Goal: Information Seeking & Learning: Learn about a topic

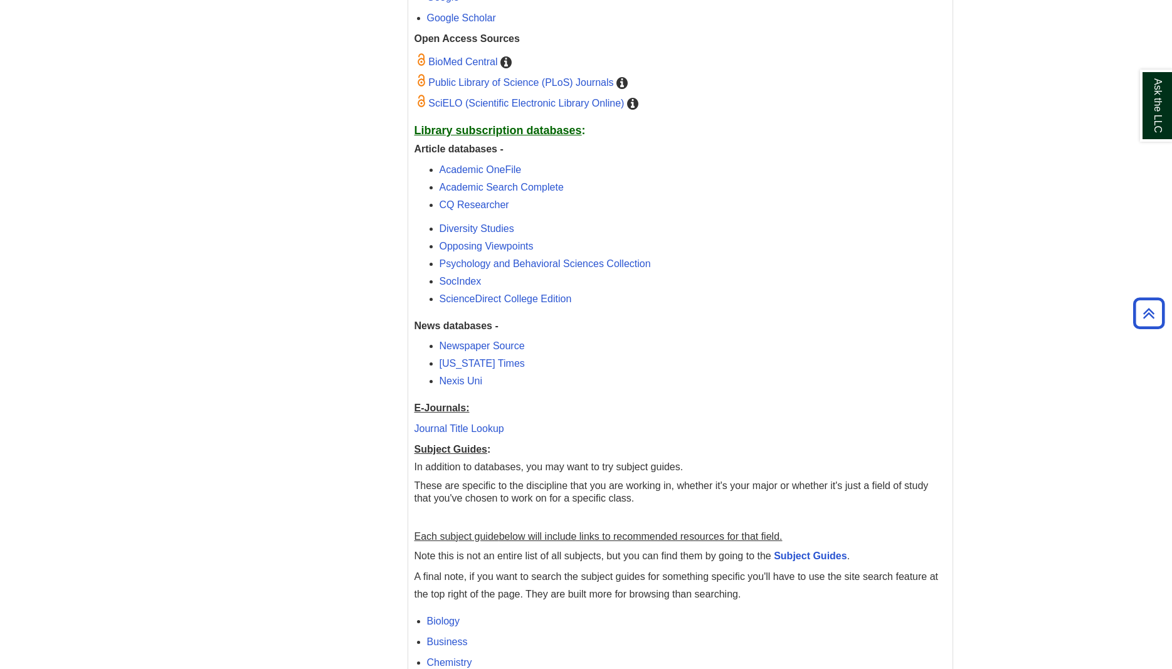
scroll to position [2525, 0]
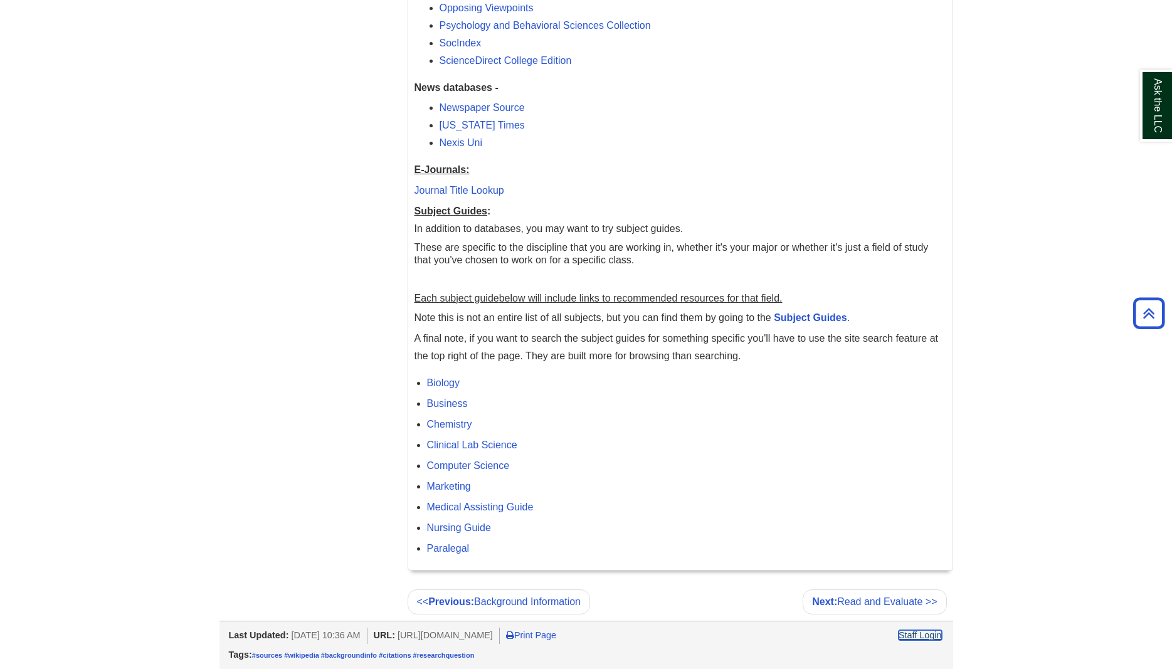
click at [923, 640] on link "Staff Login" at bounding box center [920, 635] width 43 height 10
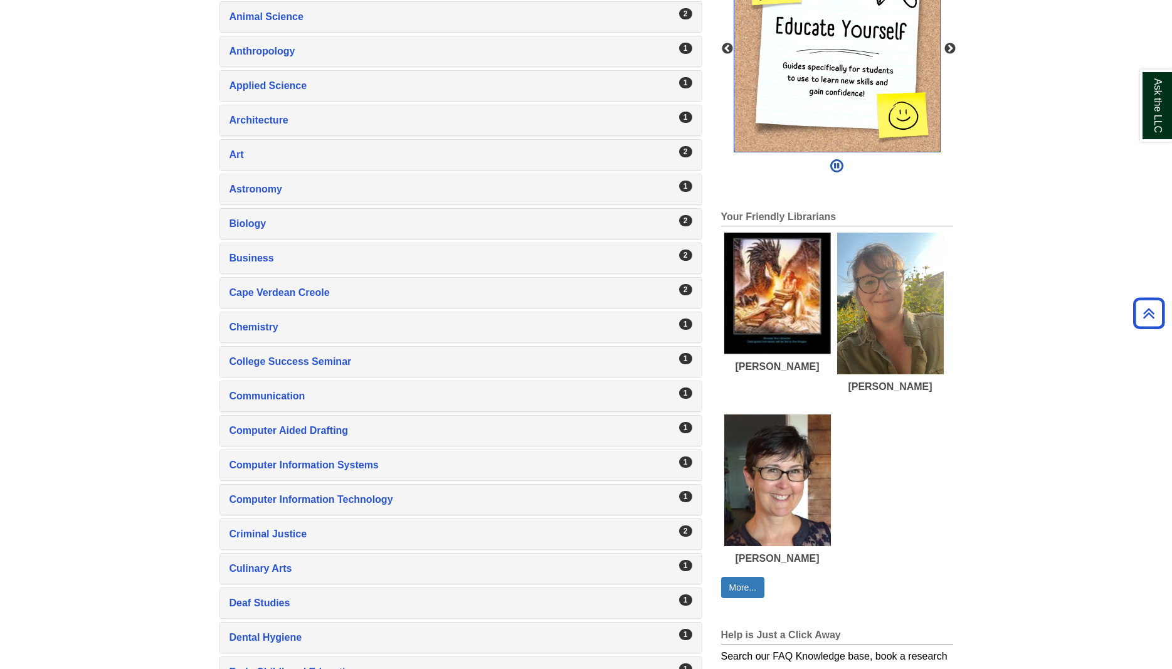
scroll to position [64, 0]
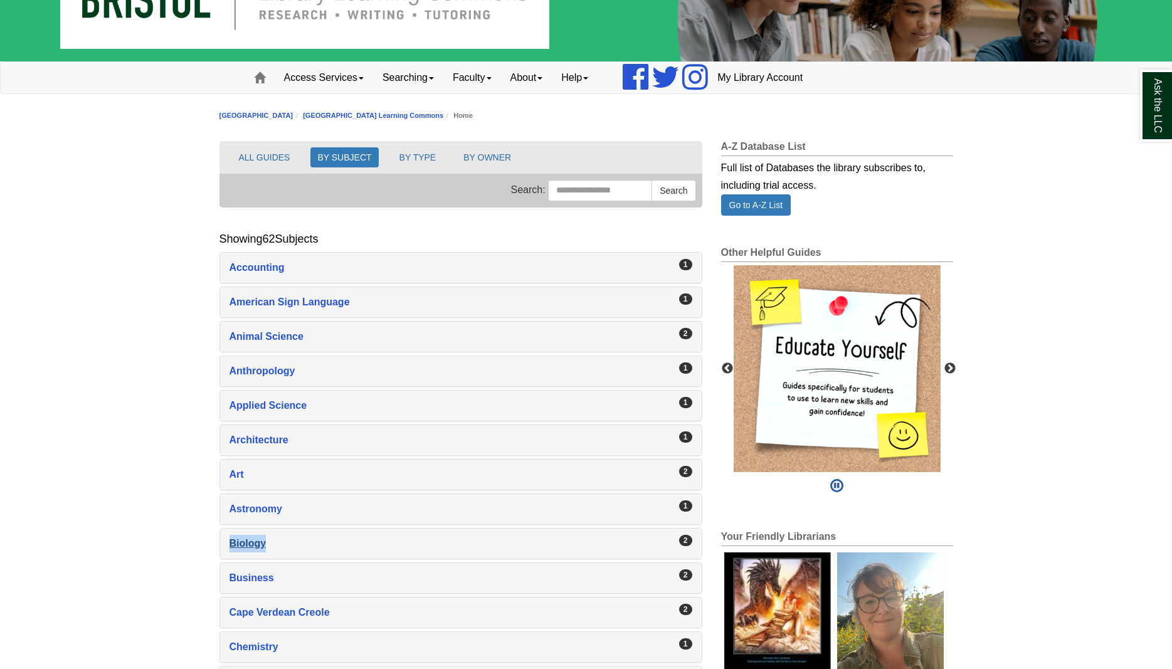
drag, startPoint x: 227, startPoint y: 547, endPoint x: 270, endPoint y: 547, distance: 43.3
click at [270, 547] on div "2 Biology , 2 guides" at bounding box center [461, 544] width 482 height 30
copy div "Biology"
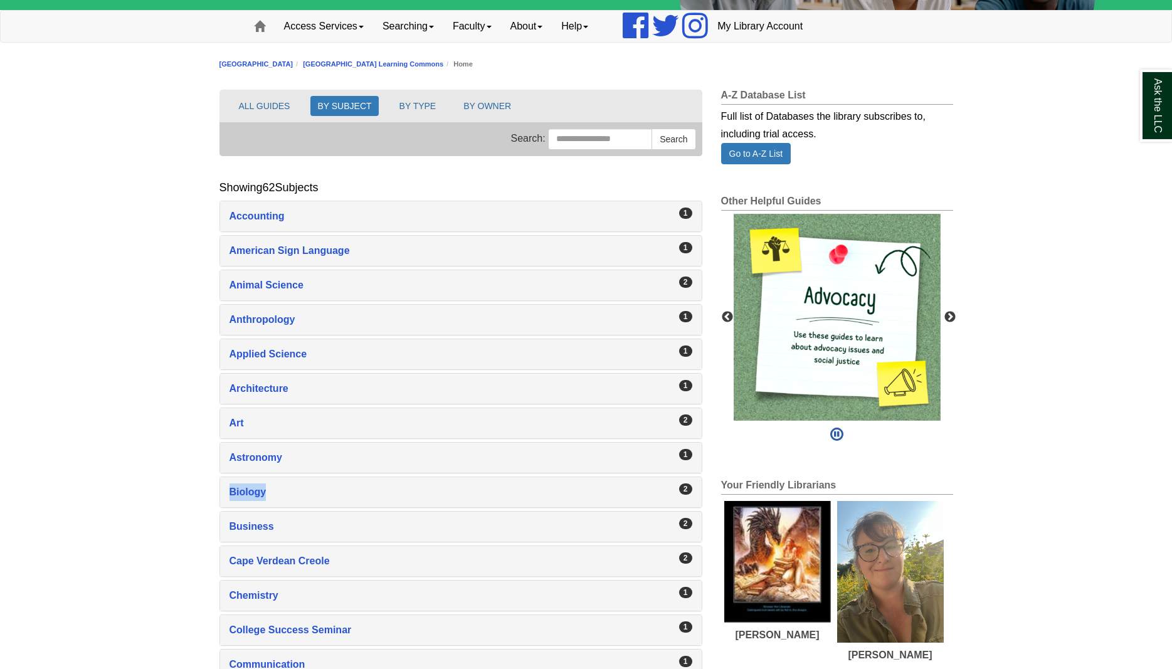
scroll to position [192, 0]
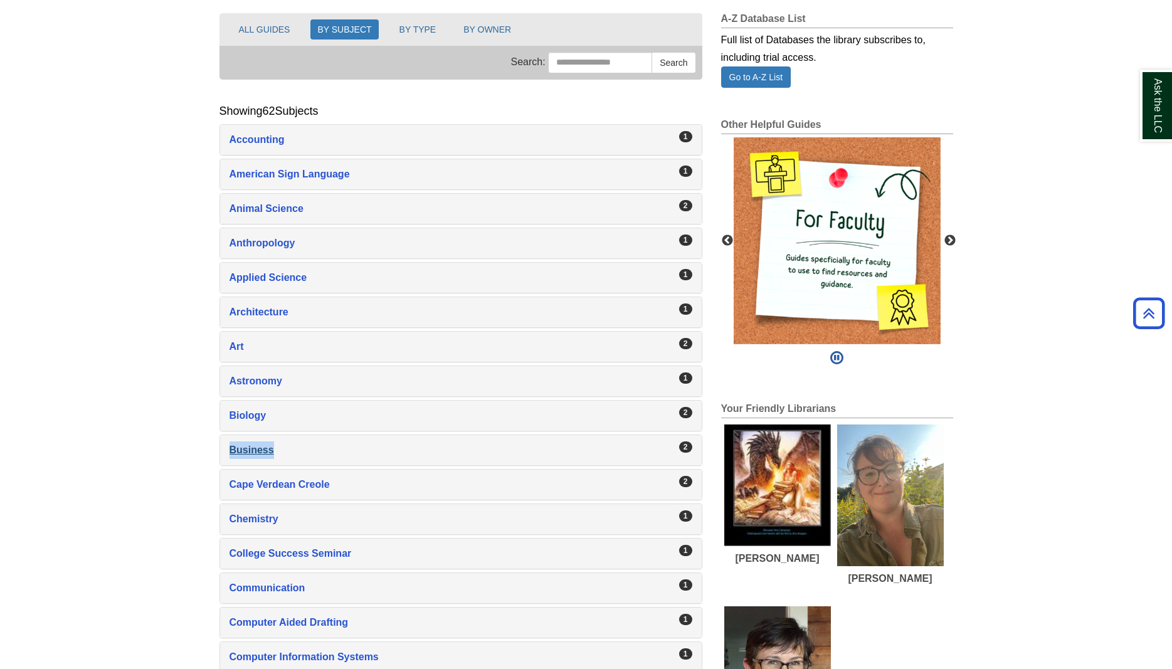
drag, startPoint x: 221, startPoint y: 451, endPoint x: 291, endPoint y: 457, distance: 69.8
click at [291, 457] on div "2 Business , 2 guides" at bounding box center [461, 450] width 482 height 30
copy div "Business"
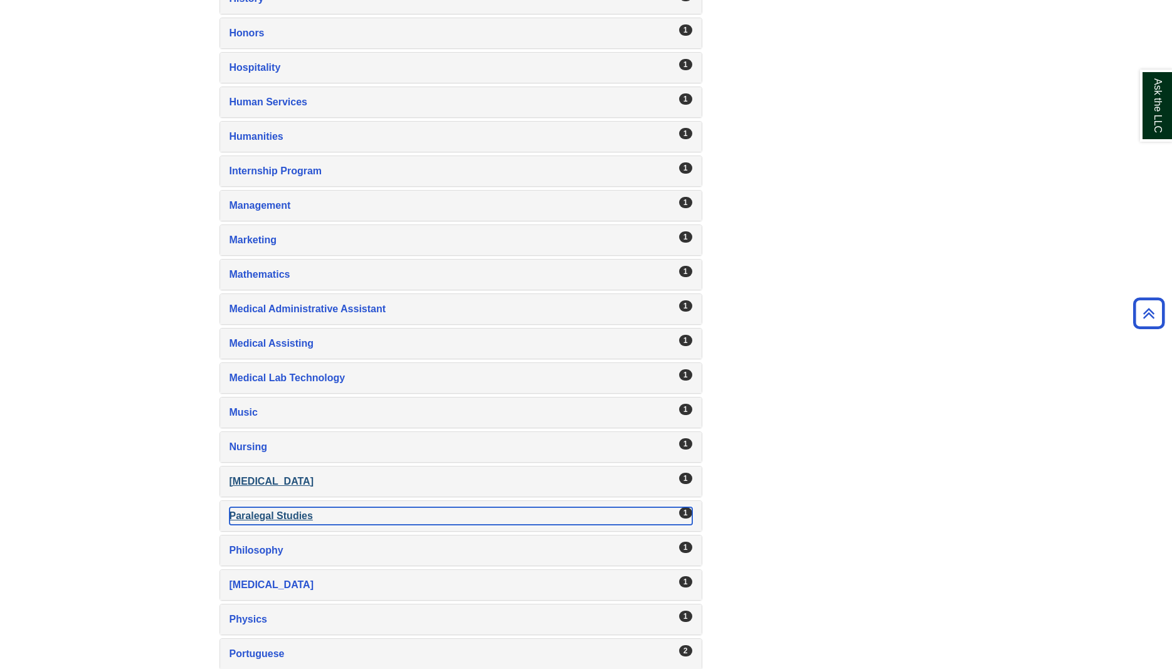
scroll to position [1727, 0]
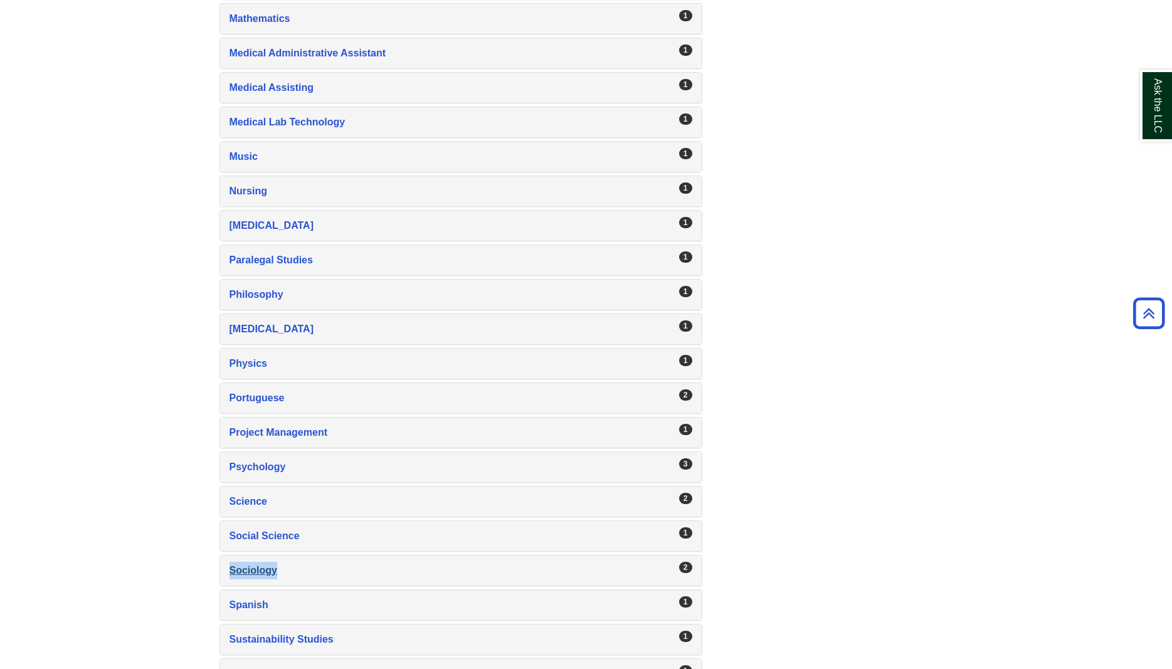
drag, startPoint x: 225, startPoint y: 574, endPoint x: 277, endPoint y: 574, distance: 52.7
click at [277, 574] on div "2 Sociology , 2 guides" at bounding box center [461, 571] width 482 height 30
copy div "Sociology"
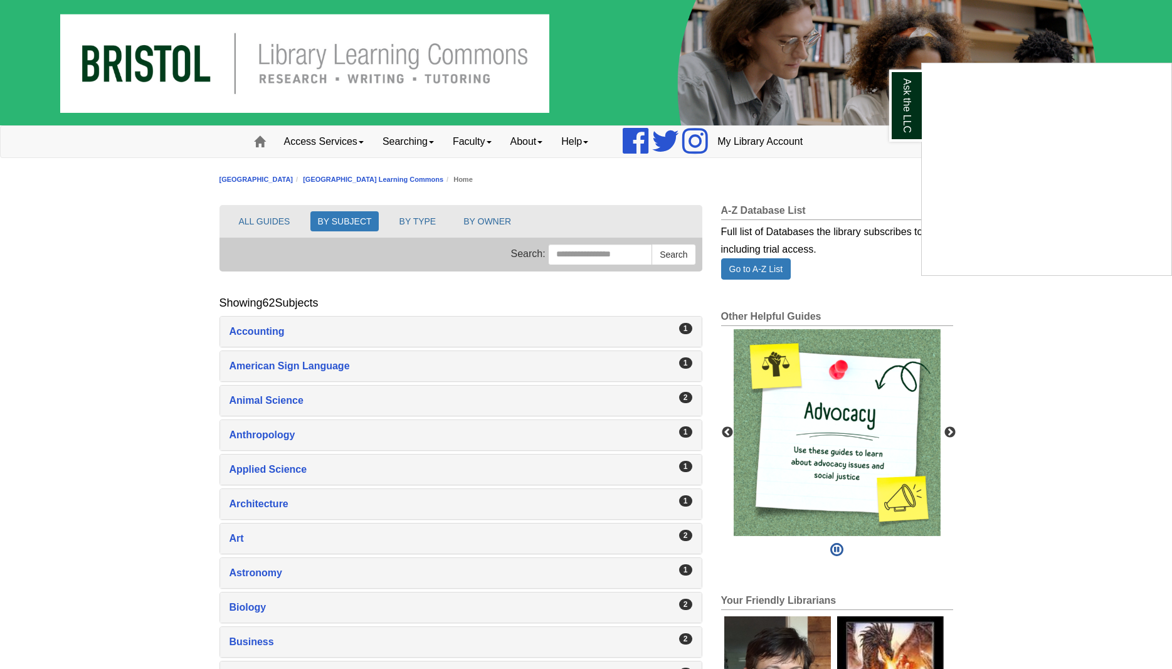
click at [298, 469] on div "Ask the LLC" at bounding box center [586, 334] width 1172 height 669
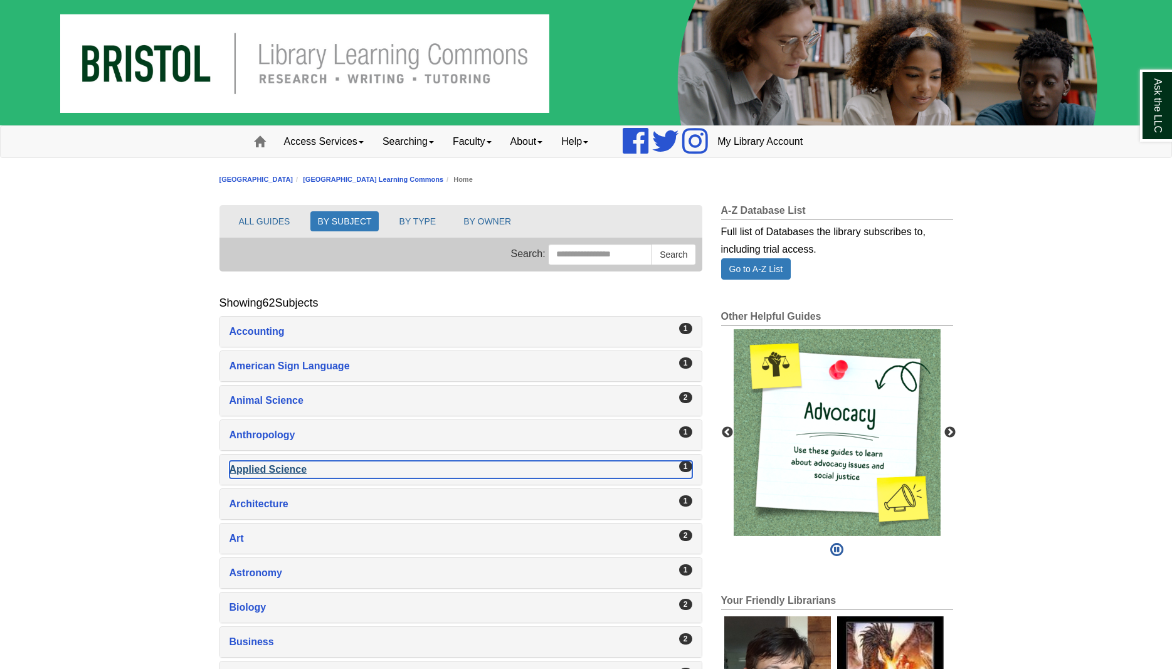
click at [298, 469] on div "Applied Science , 1 guides" at bounding box center [461, 470] width 463 height 18
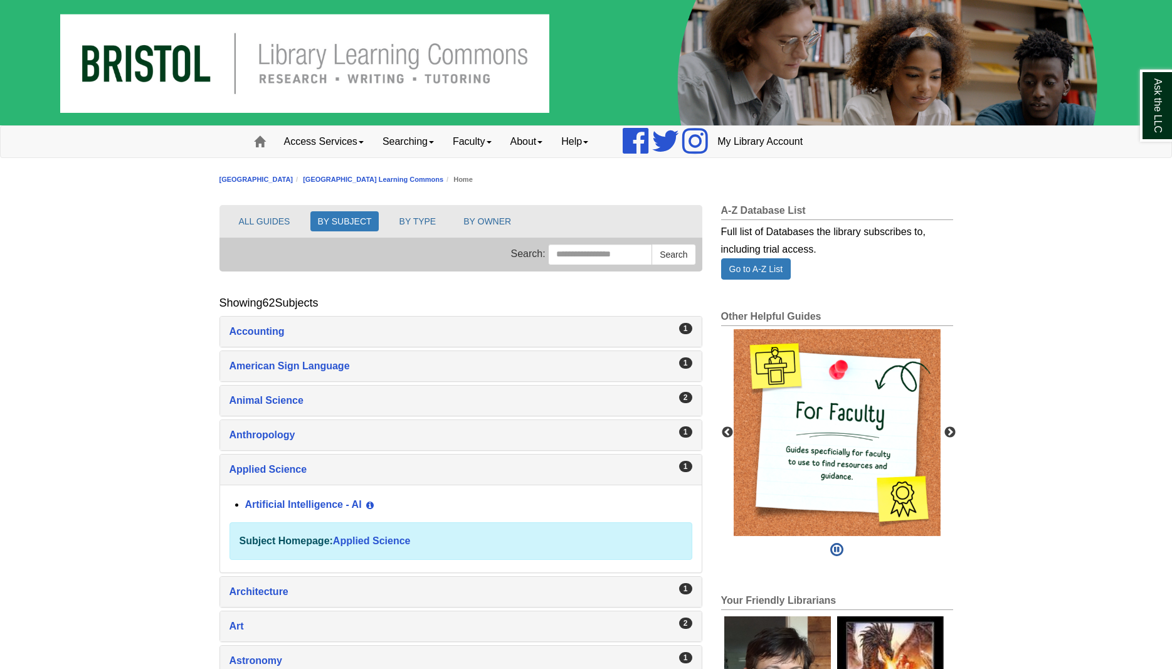
drag, startPoint x: 243, startPoint y: 507, endPoint x: 336, endPoint y: 512, distance: 93.6
click at [274, 508] on li "Artificial Intelligence - AI View Guide Info" at bounding box center [468, 505] width 447 height 21
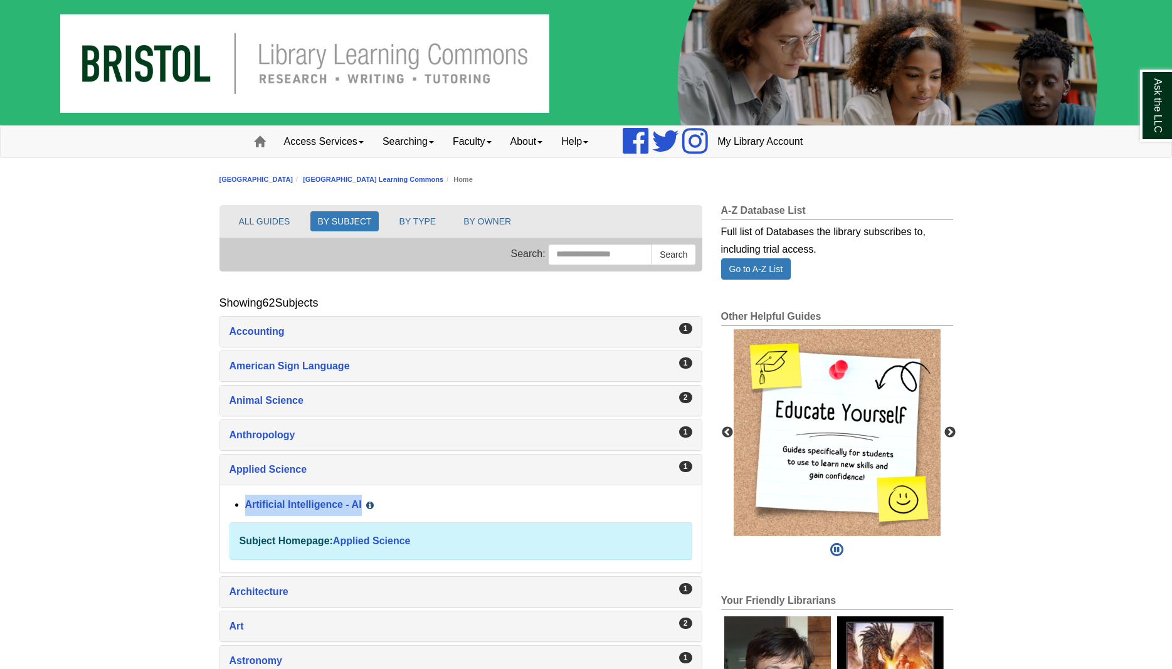
drag, startPoint x: 225, startPoint y: 502, endPoint x: 365, endPoint y: 507, distance: 139.9
click at [365, 507] on div "Artificial Intelligence - AI View Guide Info Subject Homepage: Applied Science" at bounding box center [461, 529] width 482 height 88
copy link "Artificial Intelligence - AI"
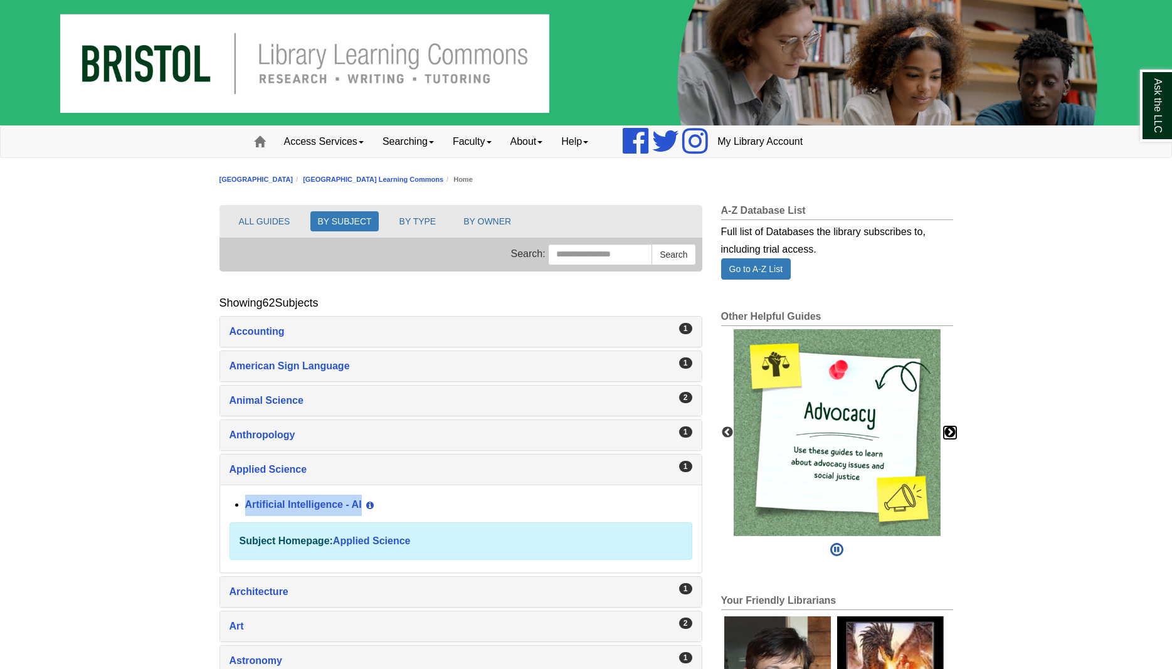
click at [953, 431] on button "Next" at bounding box center [950, 432] width 13 height 13
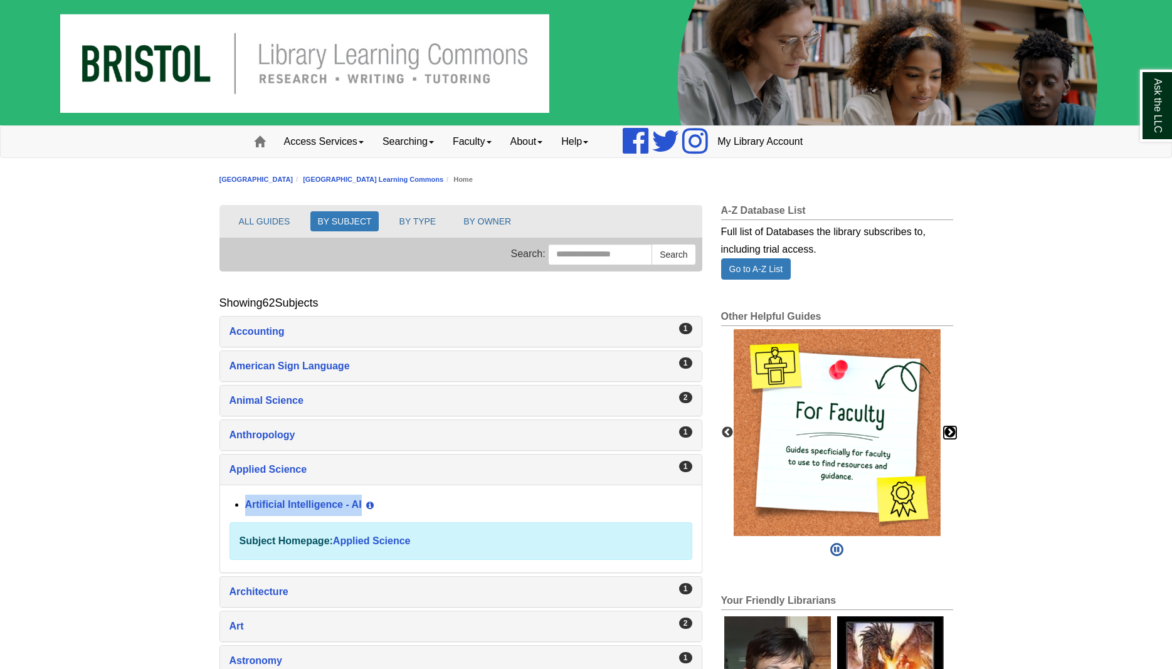
drag, startPoint x: 954, startPoint y: 430, endPoint x: 944, endPoint y: 432, distance: 10.2
click at [953, 431] on button "Next" at bounding box center [950, 432] width 13 height 13
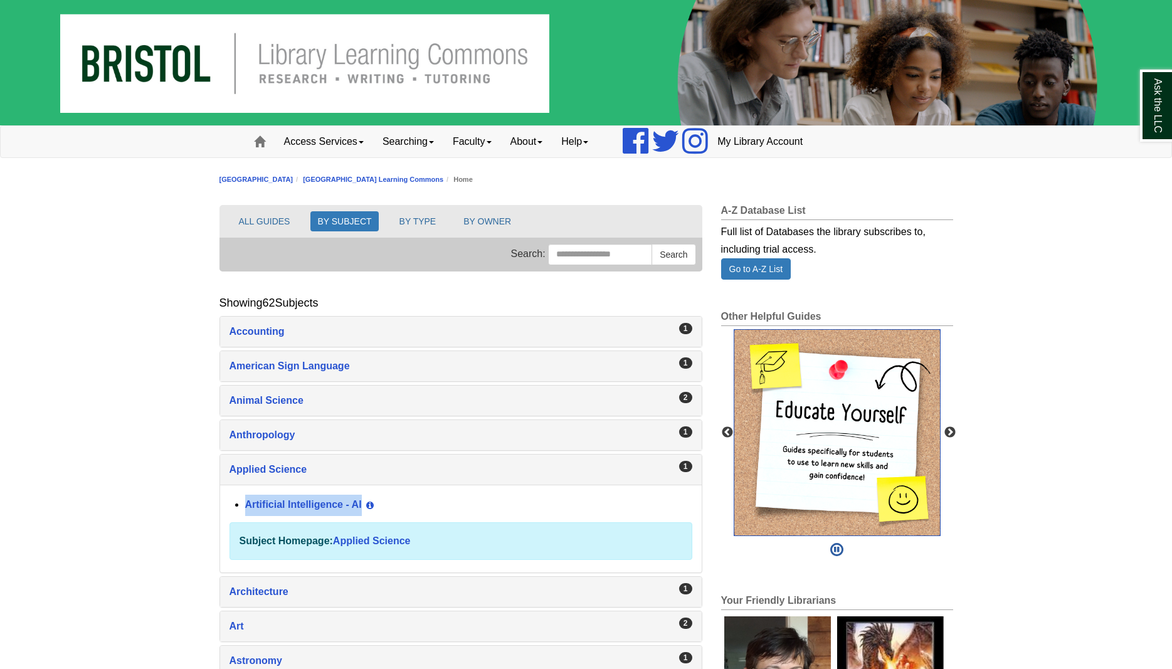
click at [839, 425] on img "slideshow" at bounding box center [837, 432] width 207 height 207
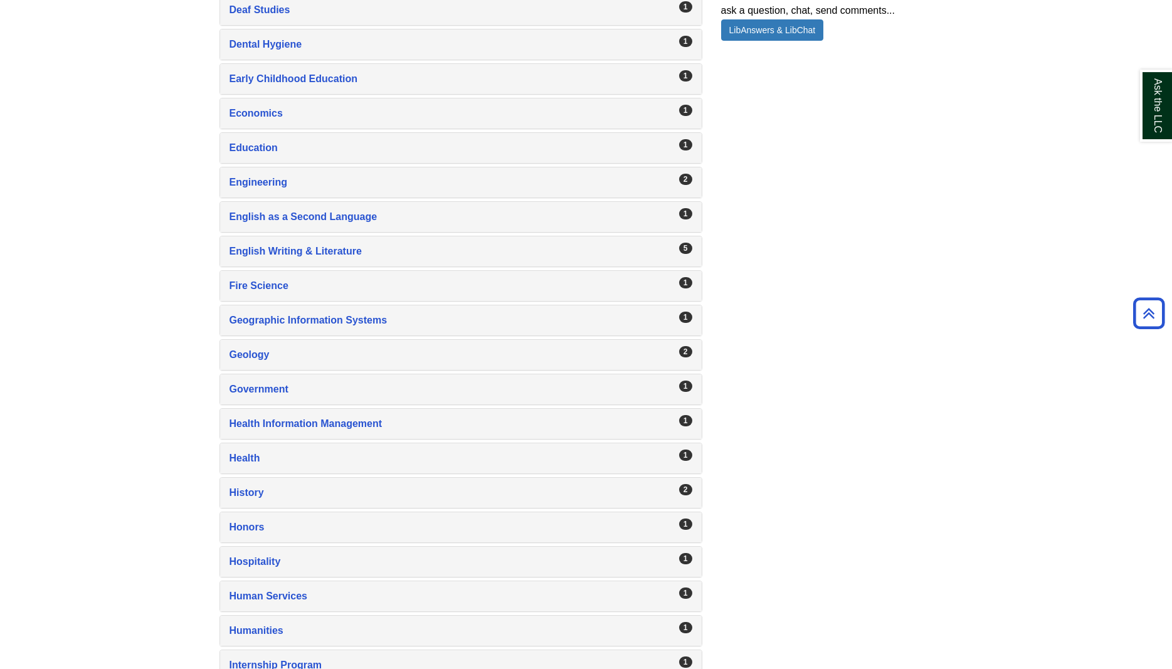
scroll to position [958, 0]
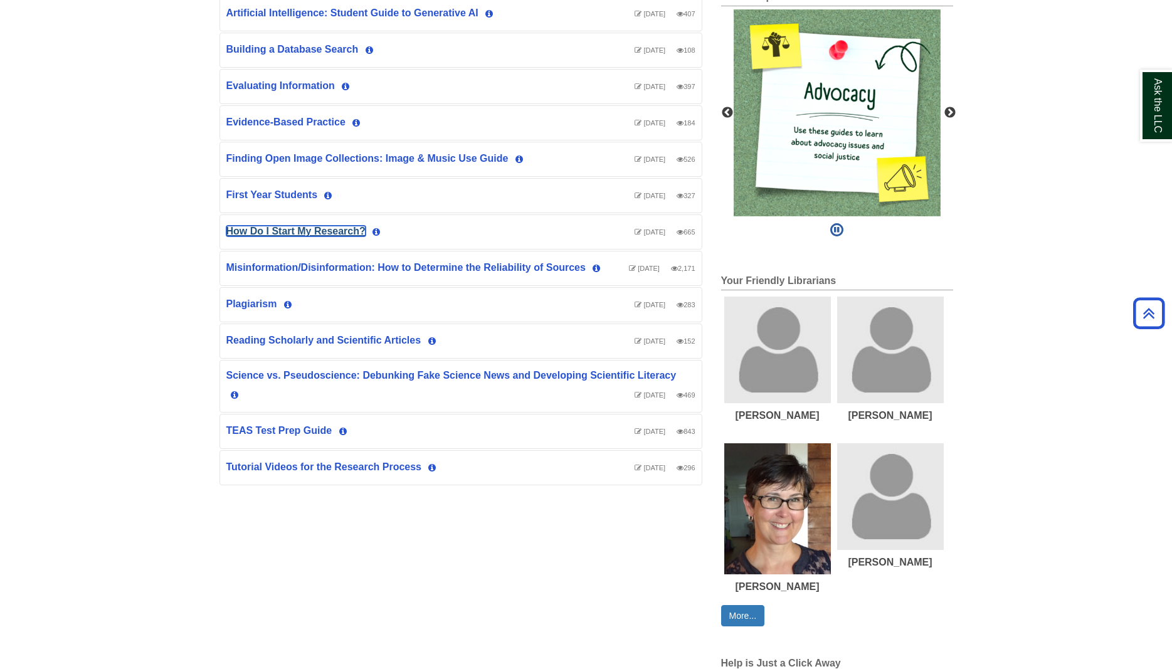
click at [251, 230] on link "How Do I Start My Research?" at bounding box center [295, 231] width 139 height 11
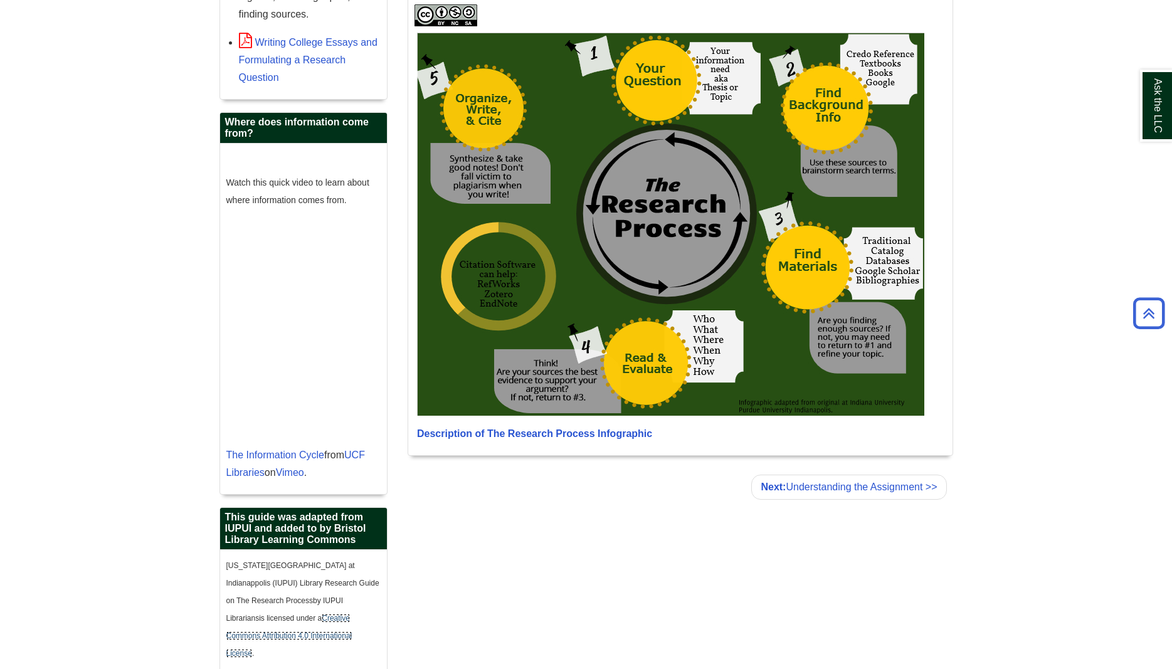
scroll to position [903, 0]
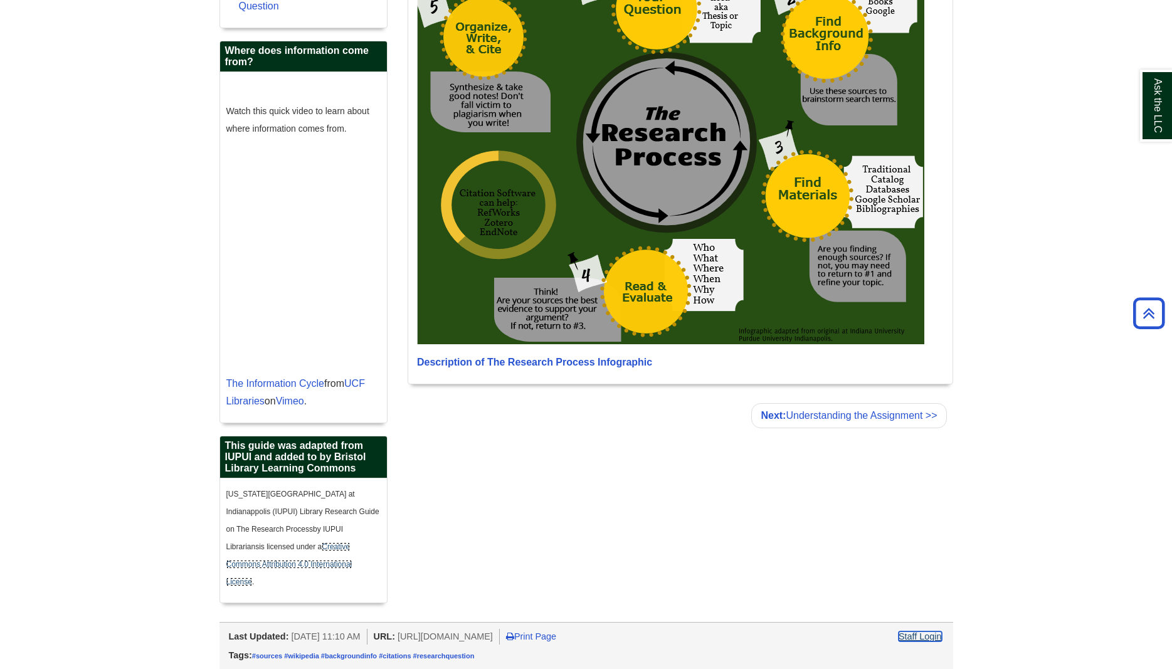
click at [933, 637] on link "Staff Login" at bounding box center [920, 637] width 43 height 10
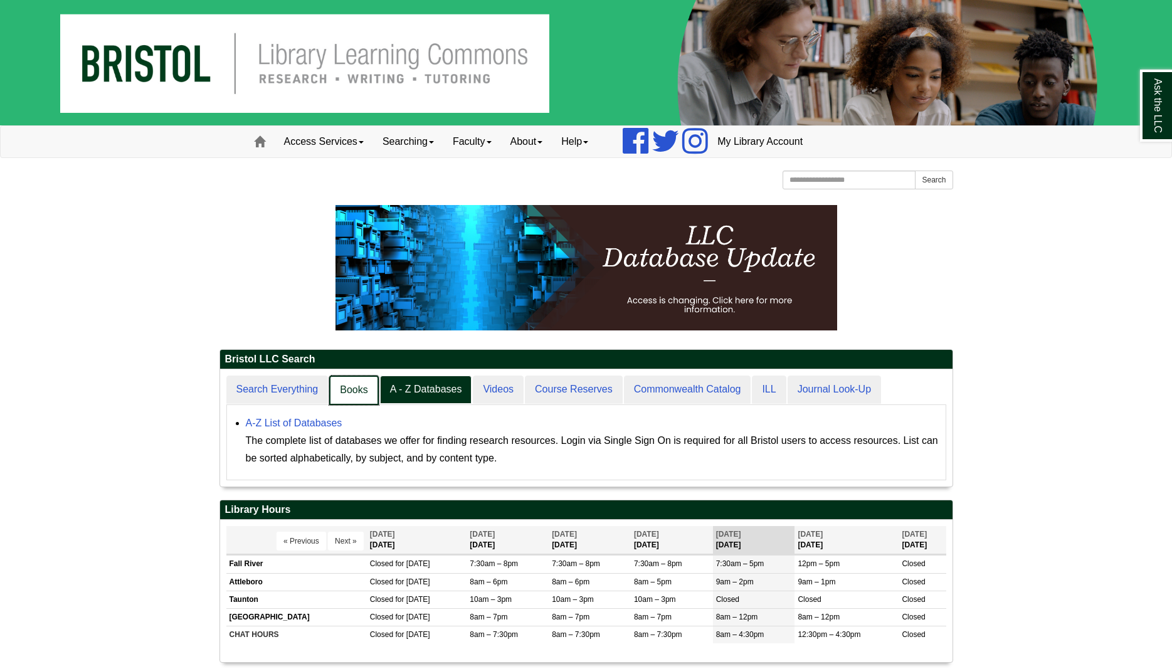
scroll to position [117, 732]
click at [319, 395] on link "Search Everything" at bounding box center [277, 390] width 103 height 29
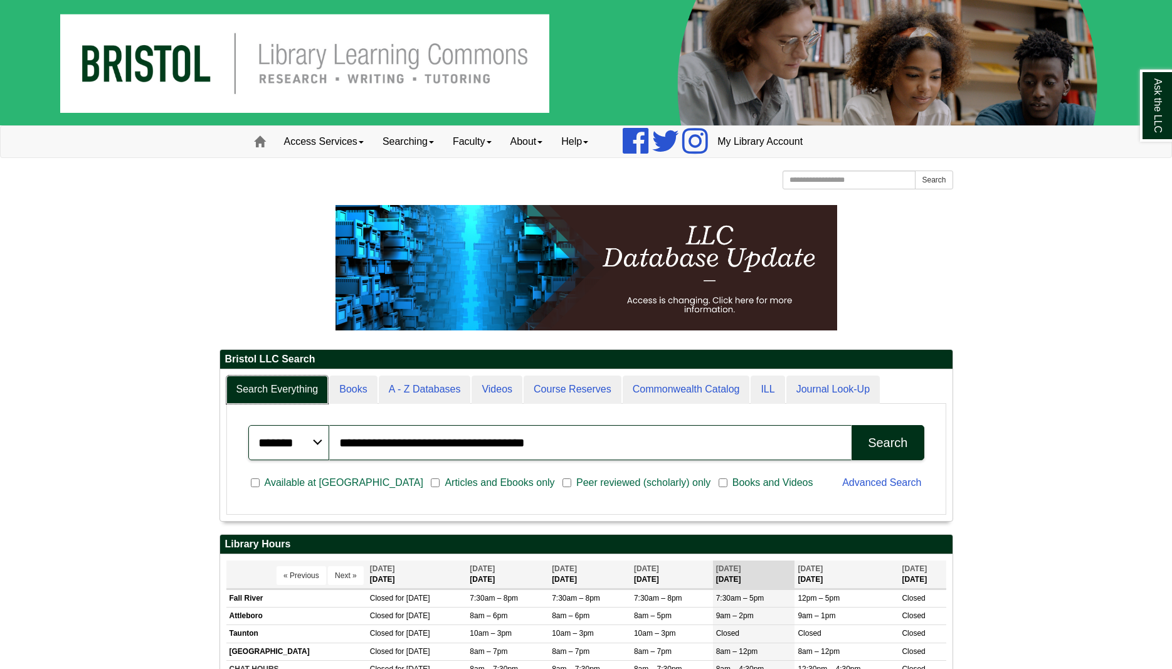
scroll to position [152, 732]
drag, startPoint x: 554, startPoint y: 452, endPoint x: 295, endPoint y: 436, distance: 258.9
click at [329, 436] on input "**********" at bounding box center [590, 442] width 522 height 35
click at [413, 439] on input "**********" at bounding box center [590, 442] width 522 height 35
click at [345, 442] on input "**********" at bounding box center [590, 442] width 522 height 35
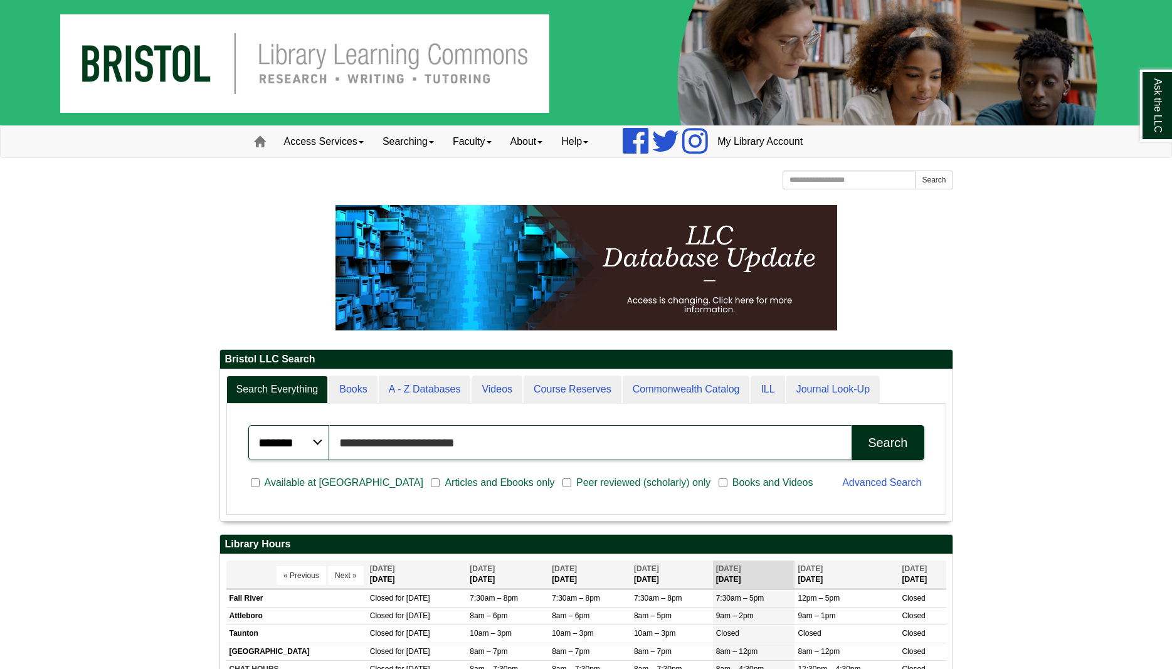
click at [489, 440] on input "**********" at bounding box center [590, 442] width 522 height 35
type input "**********"
click at [852, 425] on button "Search" at bounding box center [888, 442] width 72 height 35
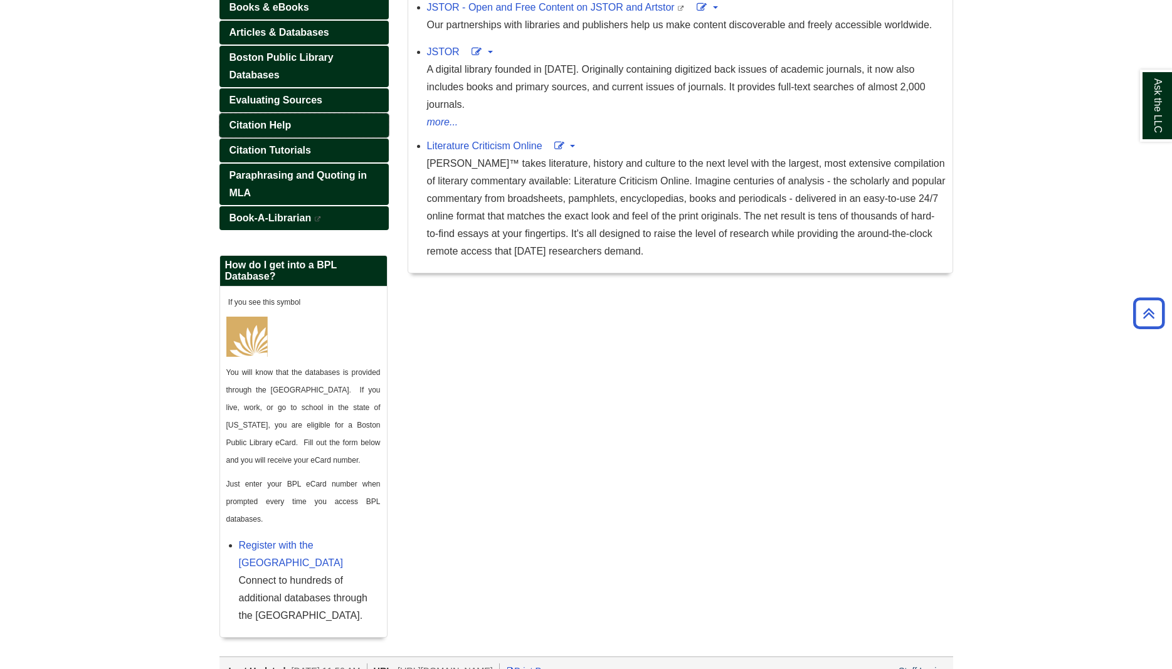
scroll to position [310, 0]
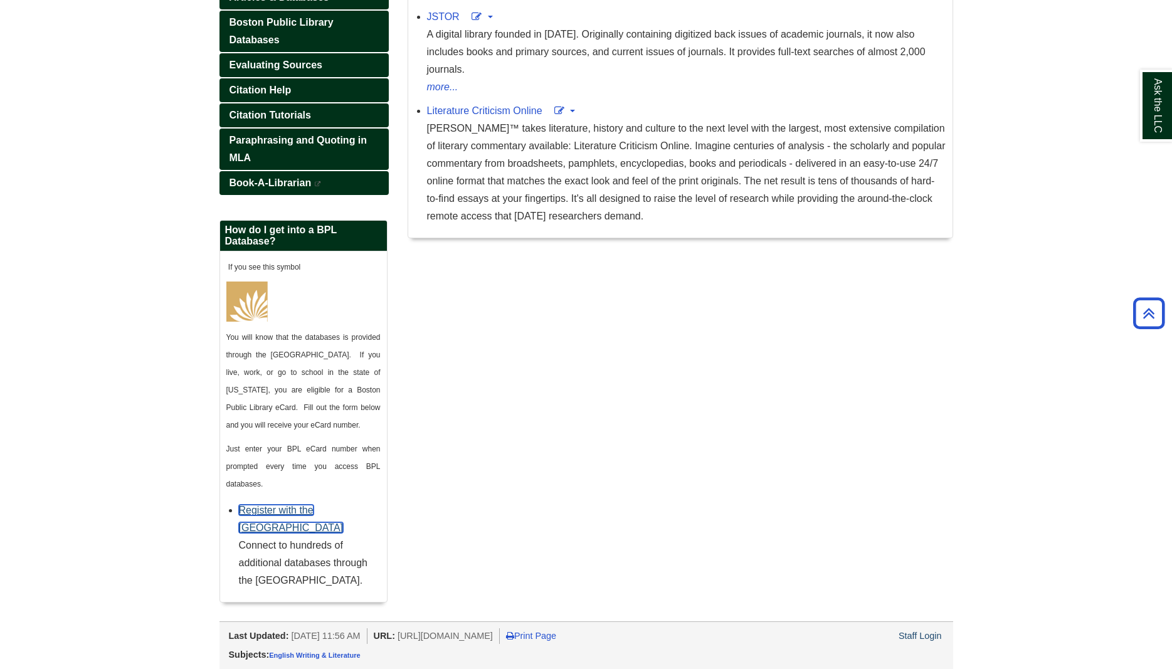
click at [309, 509] on link "Register with the [GEOGRAPHIC_DATA]" at bounding box center [291, 519] width 105 height 28
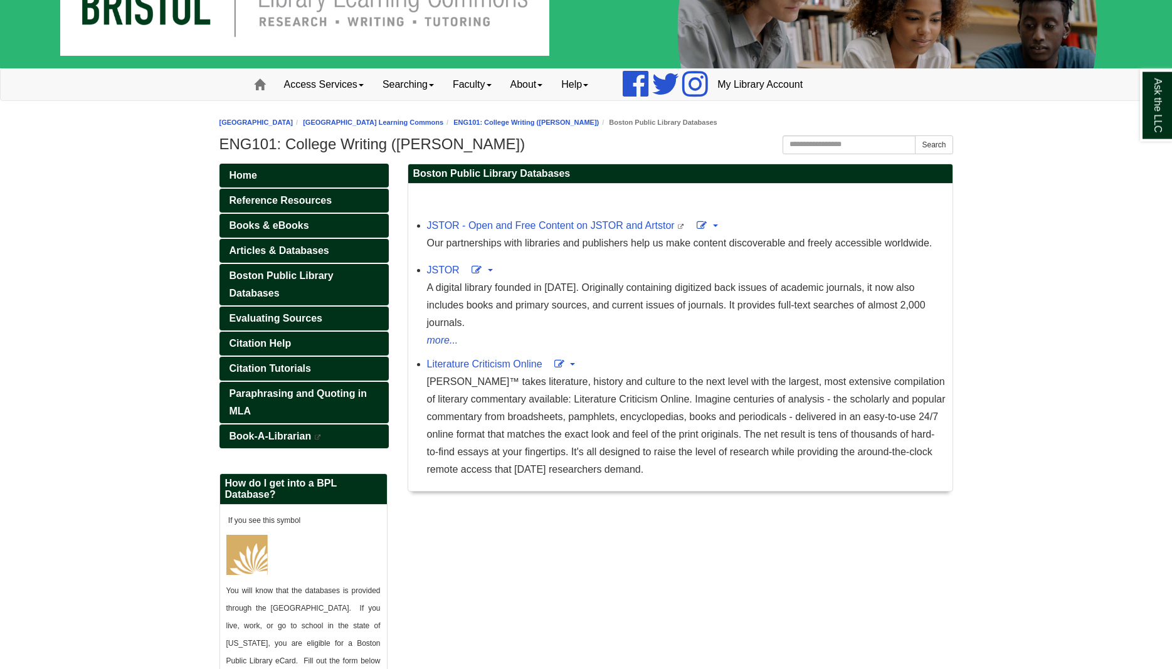
scroll to position [0, 0]
